Goal: Check status: Check status

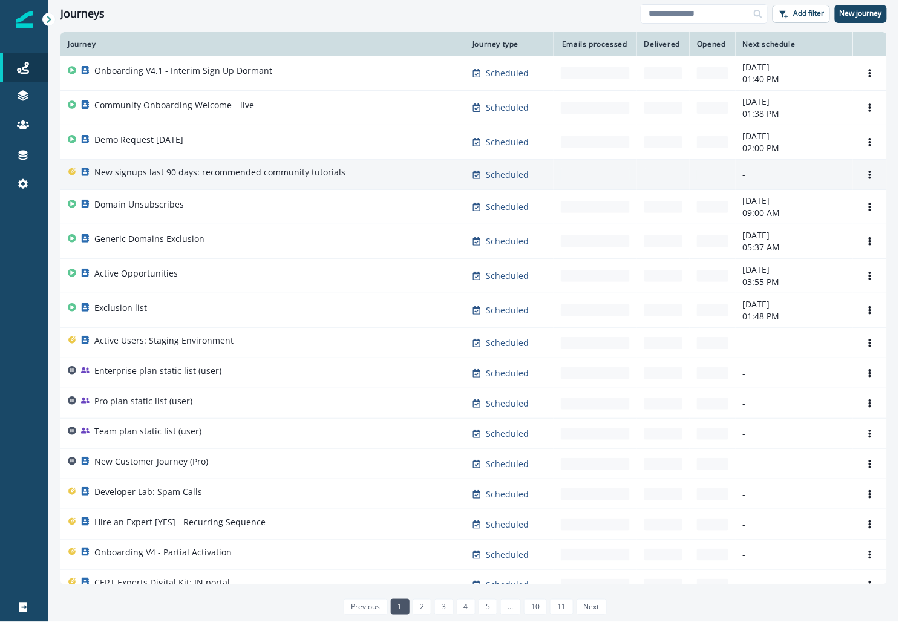
click at [217, 174] on p "New signups last 90 days: recommended community tutorials" at bounding box center [219, 172] width 251 height 12
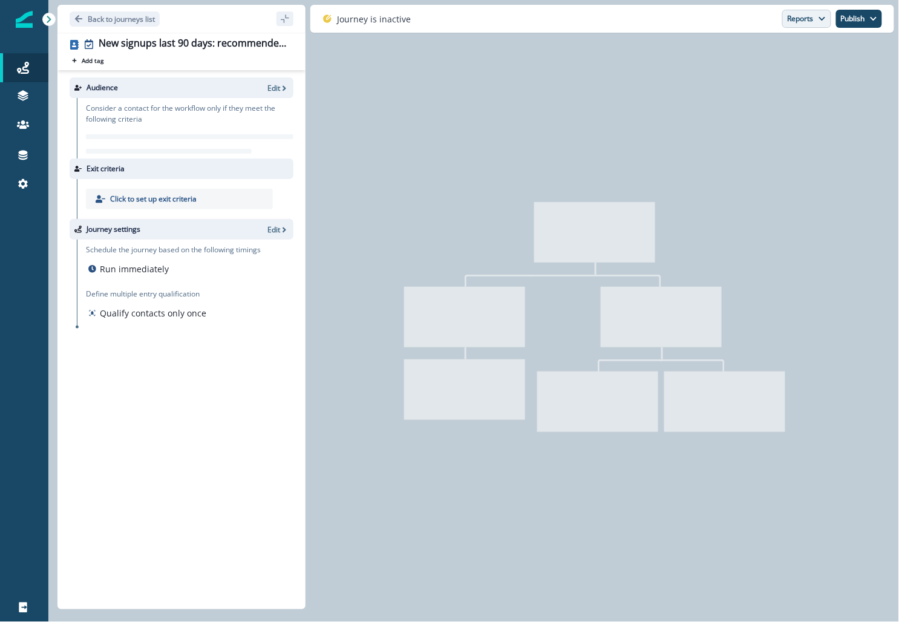
click at [801, 19] on button "Reports" at bounding box center [806, 19] width 49 height 18
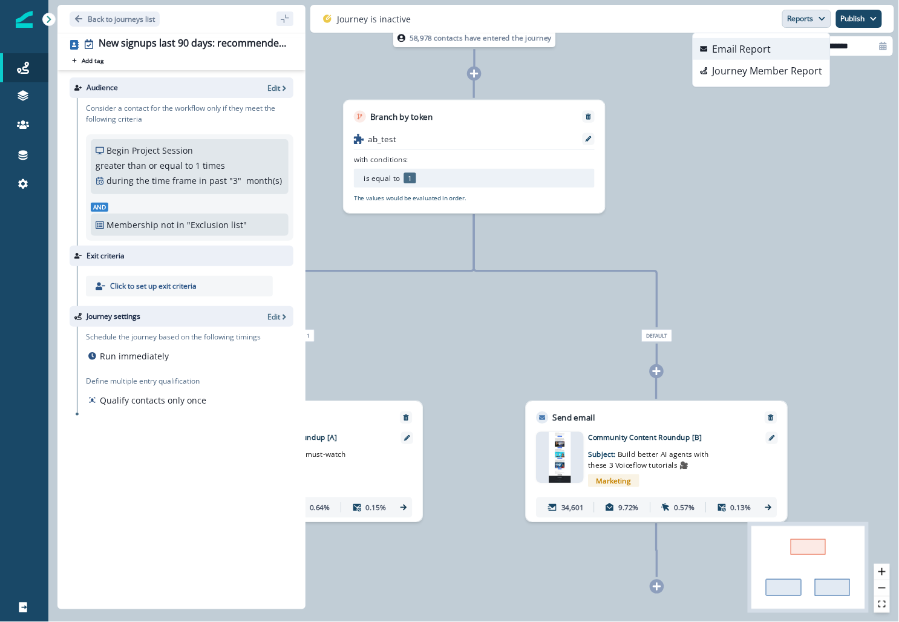
click at [781, 46] on button "Email Report" at bounding box center [761, 49] width 137 height 22
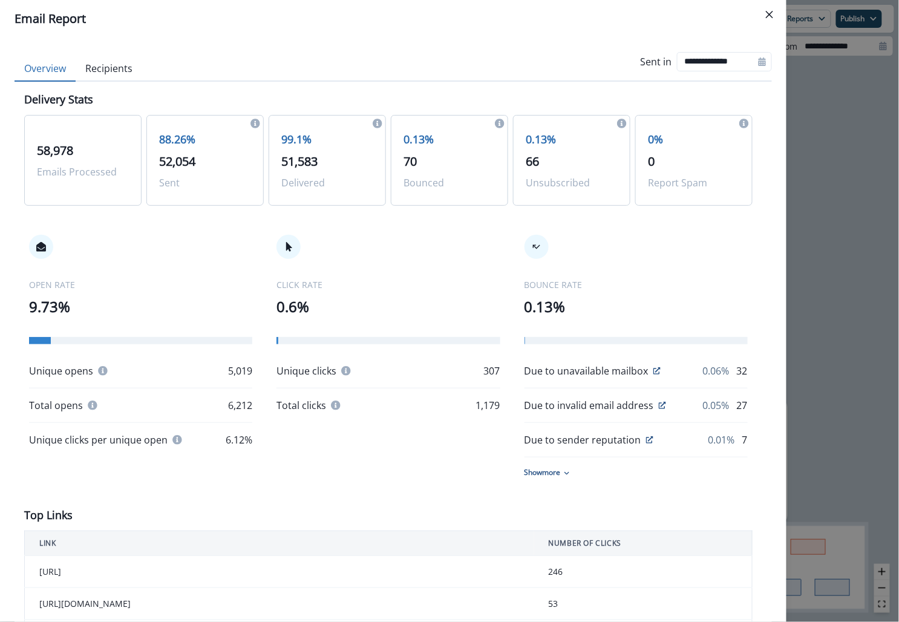
click at [542, 320] on div "BOUNCE RATE 0.13% Due to unavailable mailbox 0.06% 32 Due to invalid email addr…" at bounding box center [636, 356] width 223 height 243
click at [525, 296] on p "0.13%" at bounding box center [636, 307] width 223 height 22
click at [50, 310] on p "9.73%" at bounding box center [140, 307] width 223 height 22
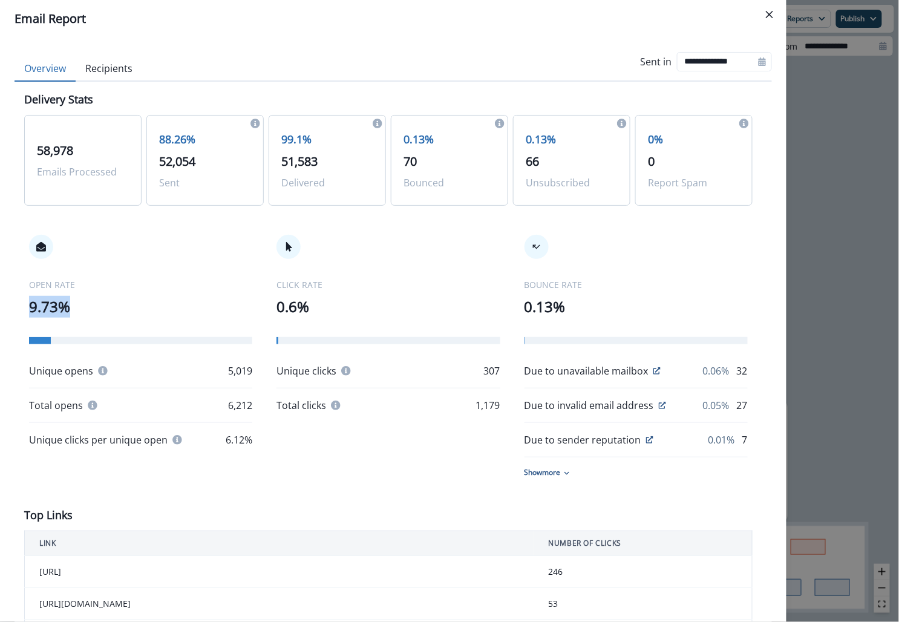
click at [50, 310] on p "9.73%" at bounding box center [140, 307] width 223 height 22
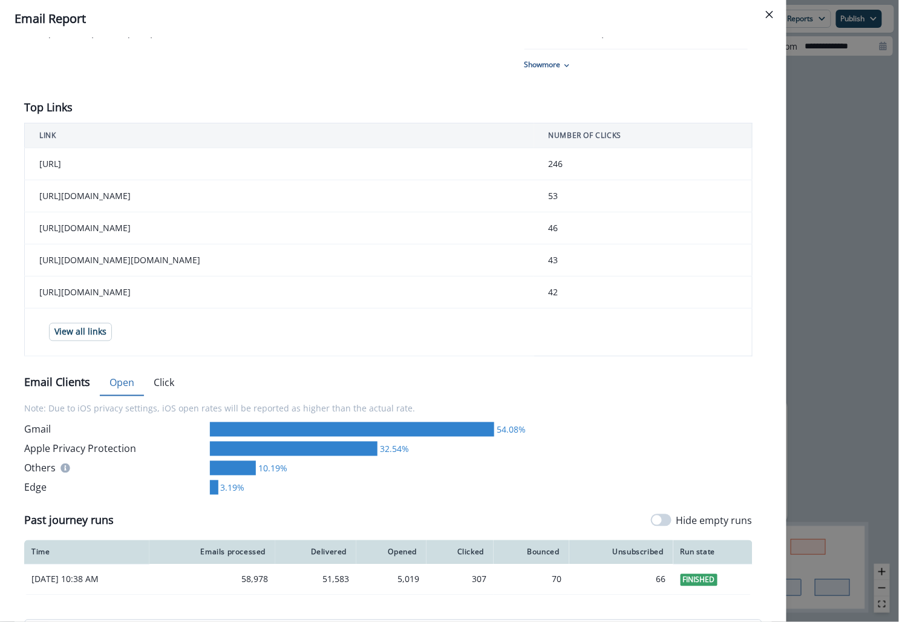
scroll to position [62, 0]
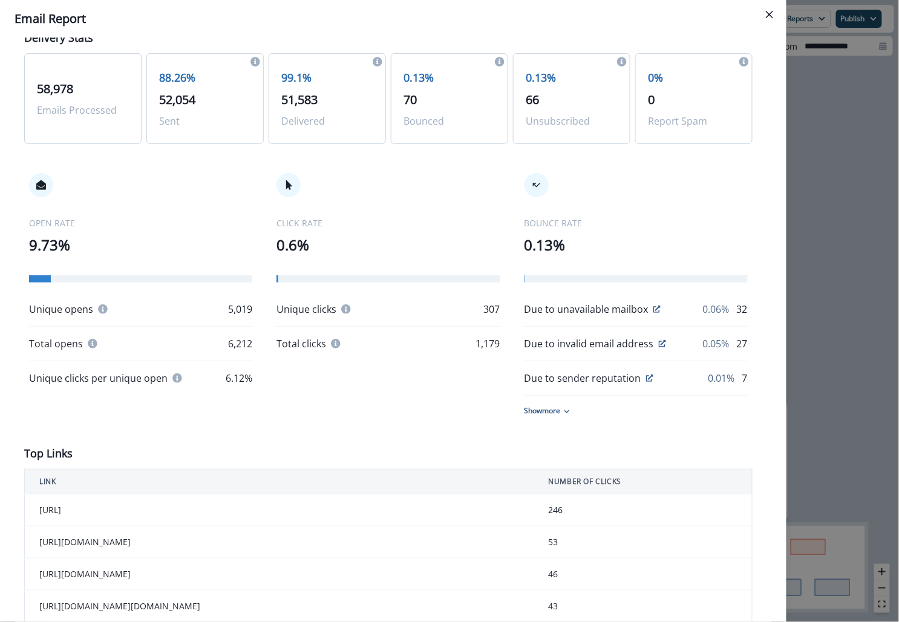
click at [59, 80] on p "58,978" at bounding box center [83, 89] width 92 height 18
drag, startPoint x: 28, startPoint y: 241, endPoint x: 110, endPoint y: 240, distance: 82.3
click at [110, 241] on div "OPEN RATE 9.73% Unique opens 5,019 Total opens 6,212 Unique clicks per unique o…" at bounding box center [388, 295] width 729 height 292
click at [110, 240] on p "9.73%" at bounding box center [140, 245] width 223 height 22
click at [772, 12] on icon "Close" at bounding box center [769, 14] width 7 height 7
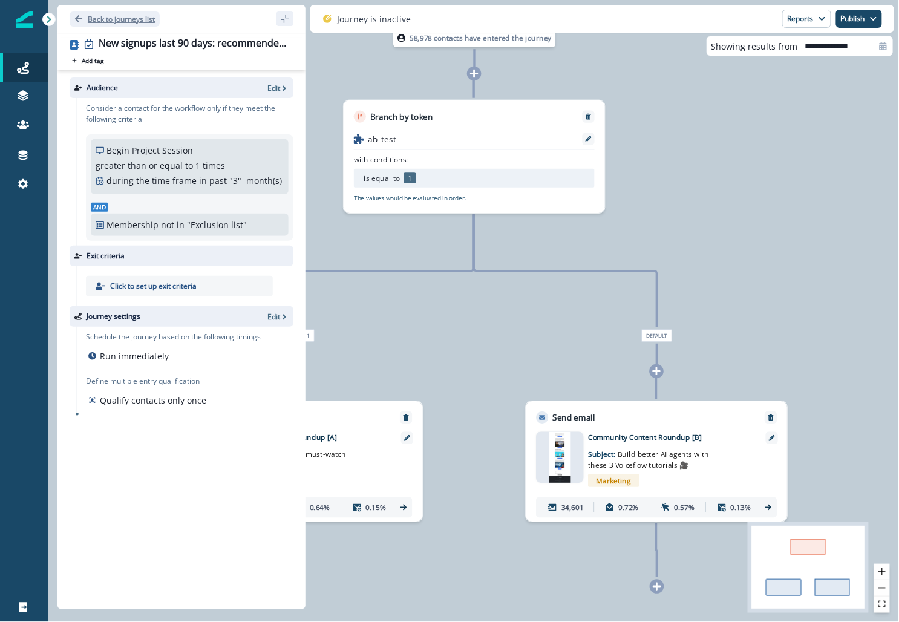
click at [84, 16] on button "Back to journeys list" at bounding box center [115, 18] width 90 height 15
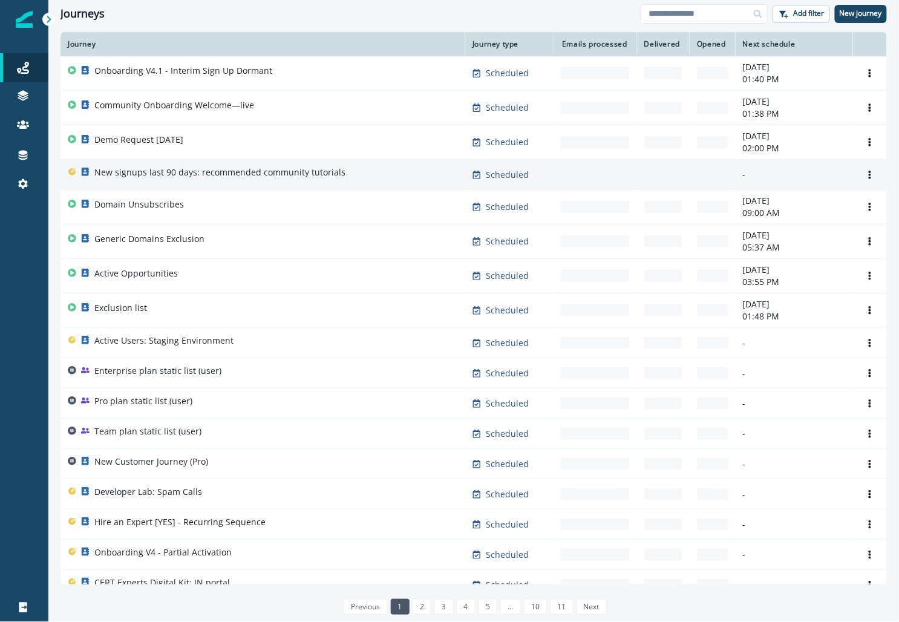
click at [598, 174] on td "-" at bounding box center [596, 175] width 84 height 30
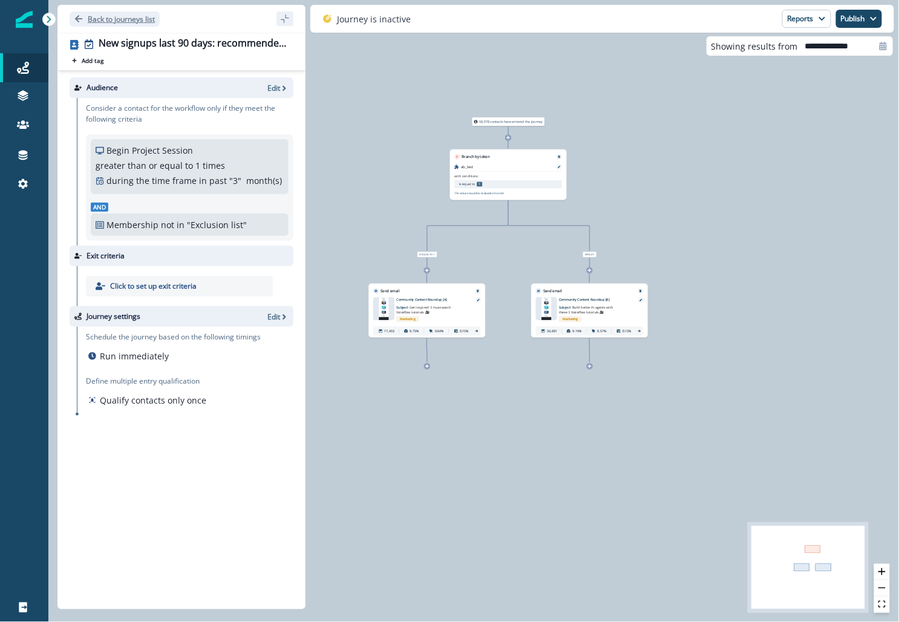
click at [94, 16] on p "Back to journeys list" at bounding box center [121, 19] width 67 height 10
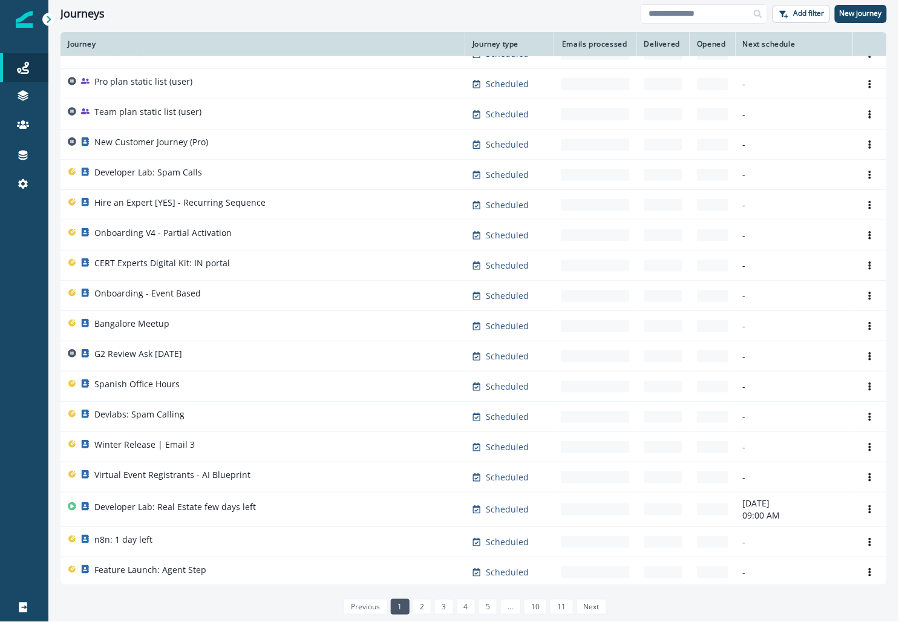
scroll to position [411, 0]
